Goal: Navigation & Orientation: Go to known website

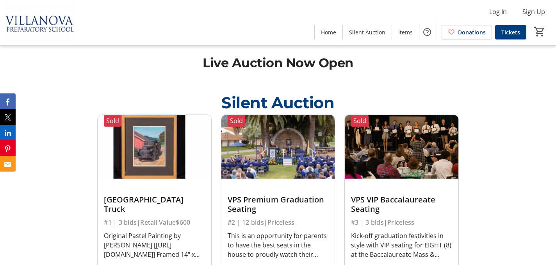
scroll to position [804, 0]
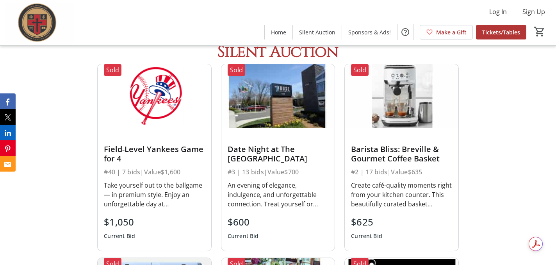
scroll to position [255, 0]
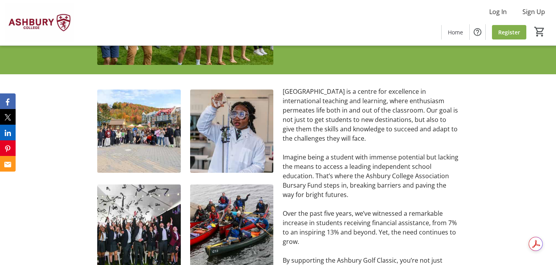
scroll to position [158, 0]
